Goal: Information Seeking & Learning: Learn about a topic

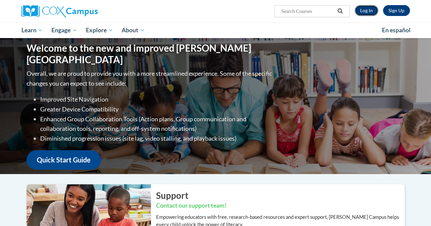
click at [370, 12] on link "Log In" at bounding box center [365, 10] width 23 height 11
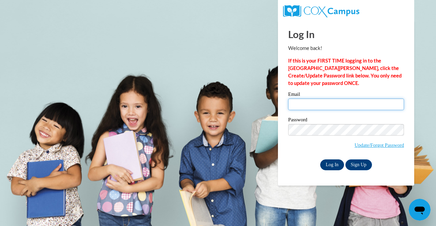
type input "jjones1@atlantaspeechschool.org"
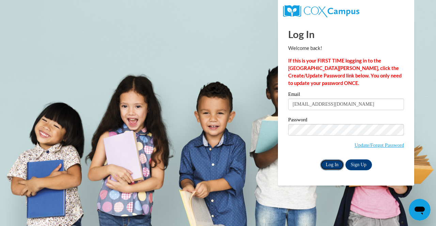
click at [332, 166] on input "Log In" at bounding box center [332, 165] width 24 height 11
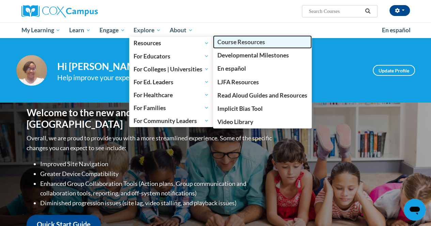
click at [243, 43] on span "Course Resources" at bounding box center [241, 41] width 48 height 7
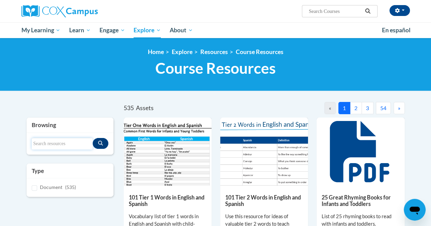
click at [39, 145] on input "Search resources" at bounding box center [62, 144] width 61 height 12
type input "phonemic"
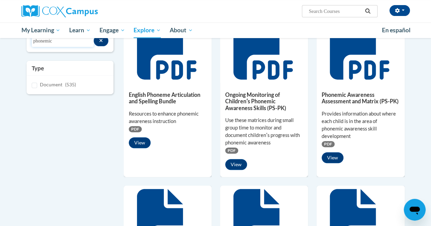
scroll to position [75, 0]
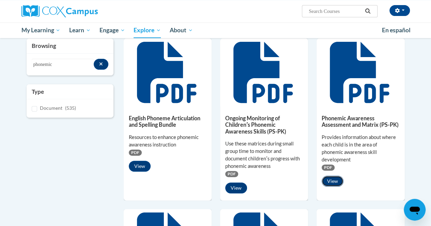
click at [332, 182] on button "View" at bounding box center [332, 181] width 22 height 11
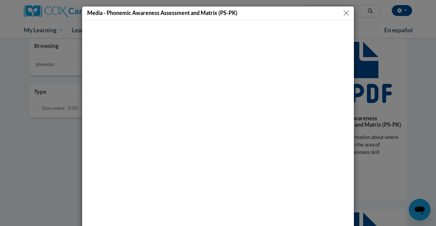
click at [342, 13] on button "Close" at bounding box center [346, 13] width 9 height 9
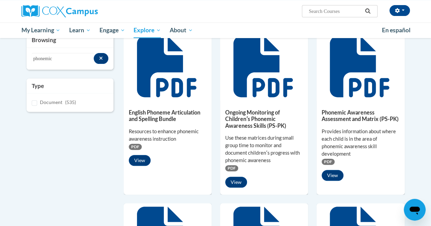
scroll to position [76, 0]
